Goal: Navigation & Orientation: Find specific page/section

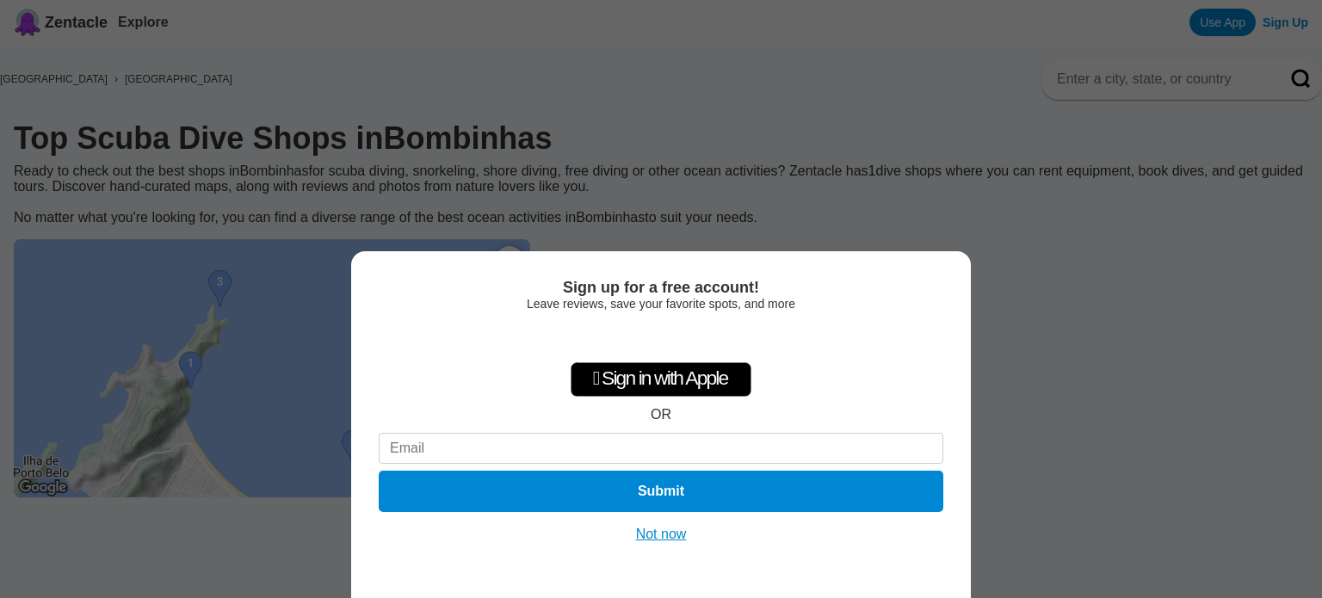
click at [664, 539] on button "Not now" at bounding box center [661, 534] width 61 height 17
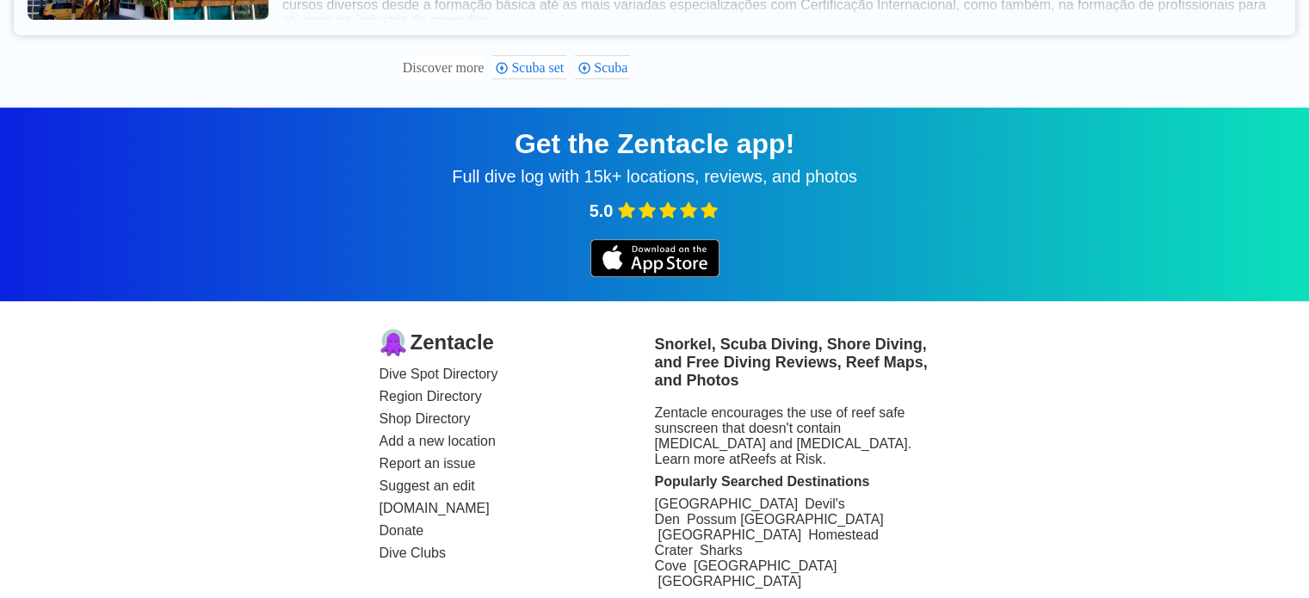
scroll to position [828, 0]
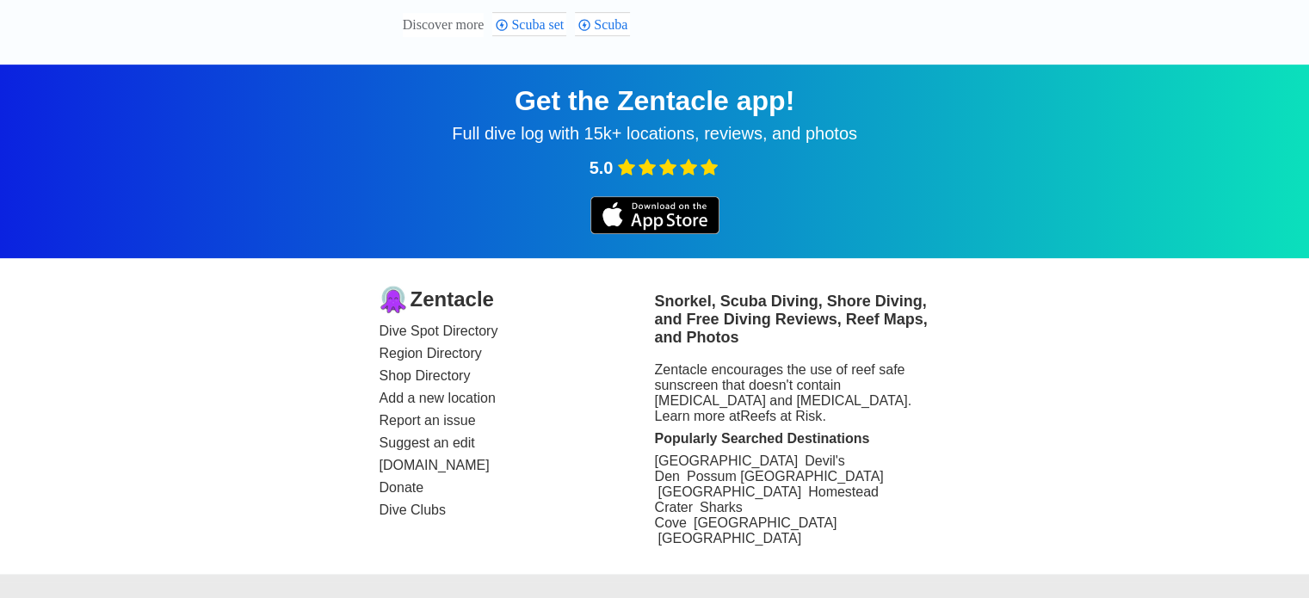
click at [409, 377] on link "Shop Directory" at bounding box center [517, 375] width 275 height 15
